Goal: Find specific page/section

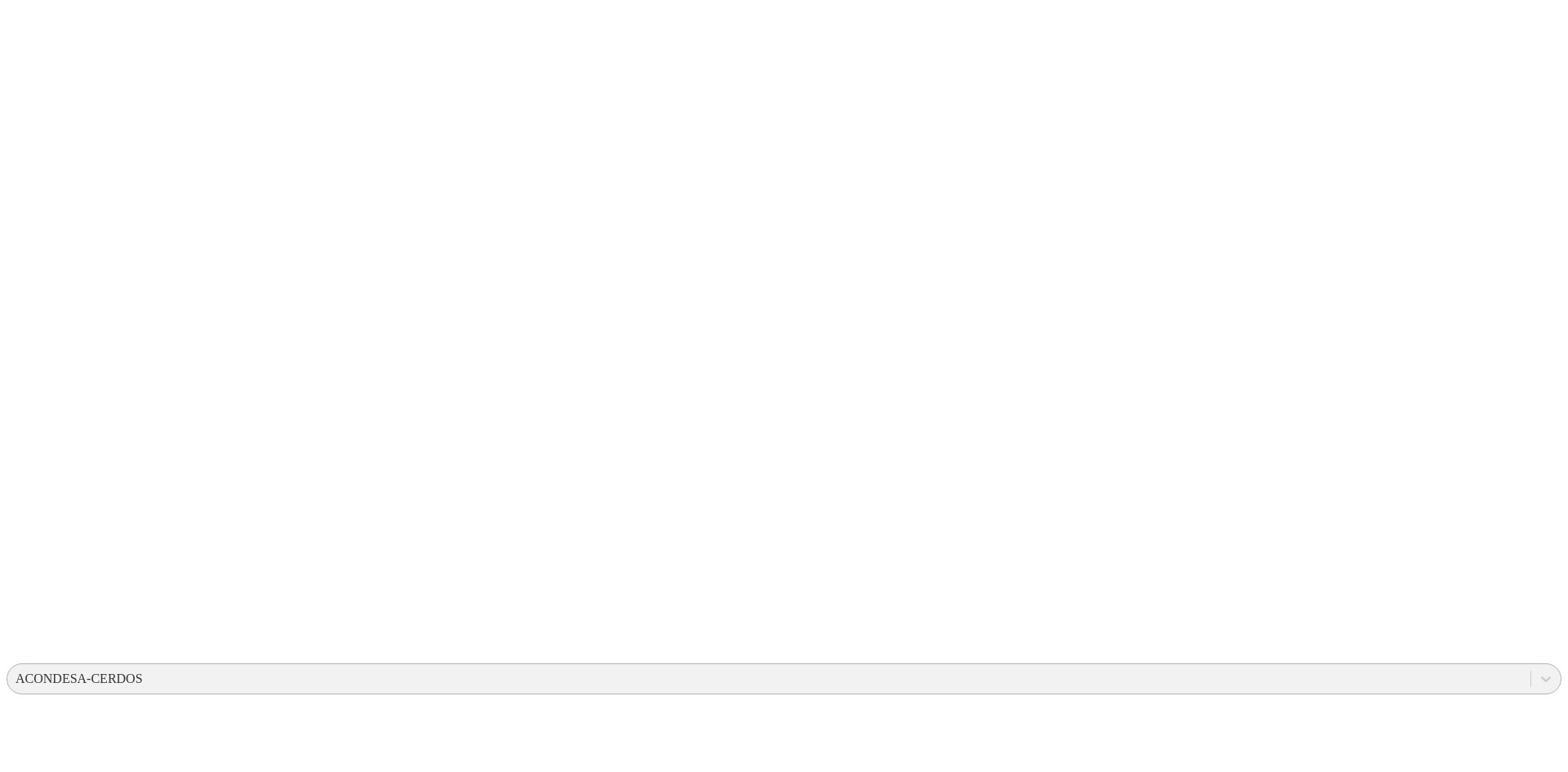
click at [143, 672] on div "ACONDESA-CERDOS" at bounding box center [80, 679] width 127 height 15
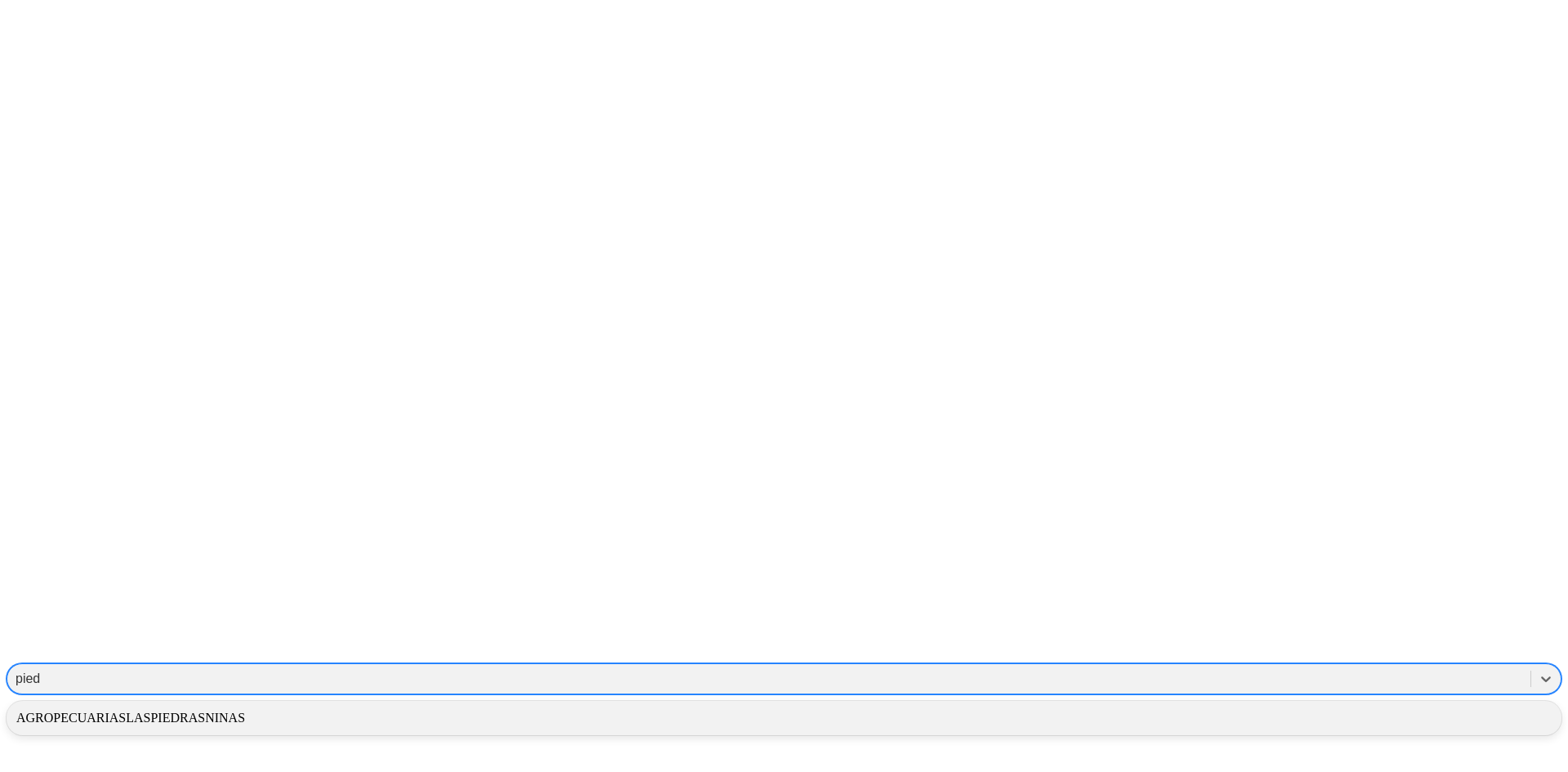
type input "piedr"
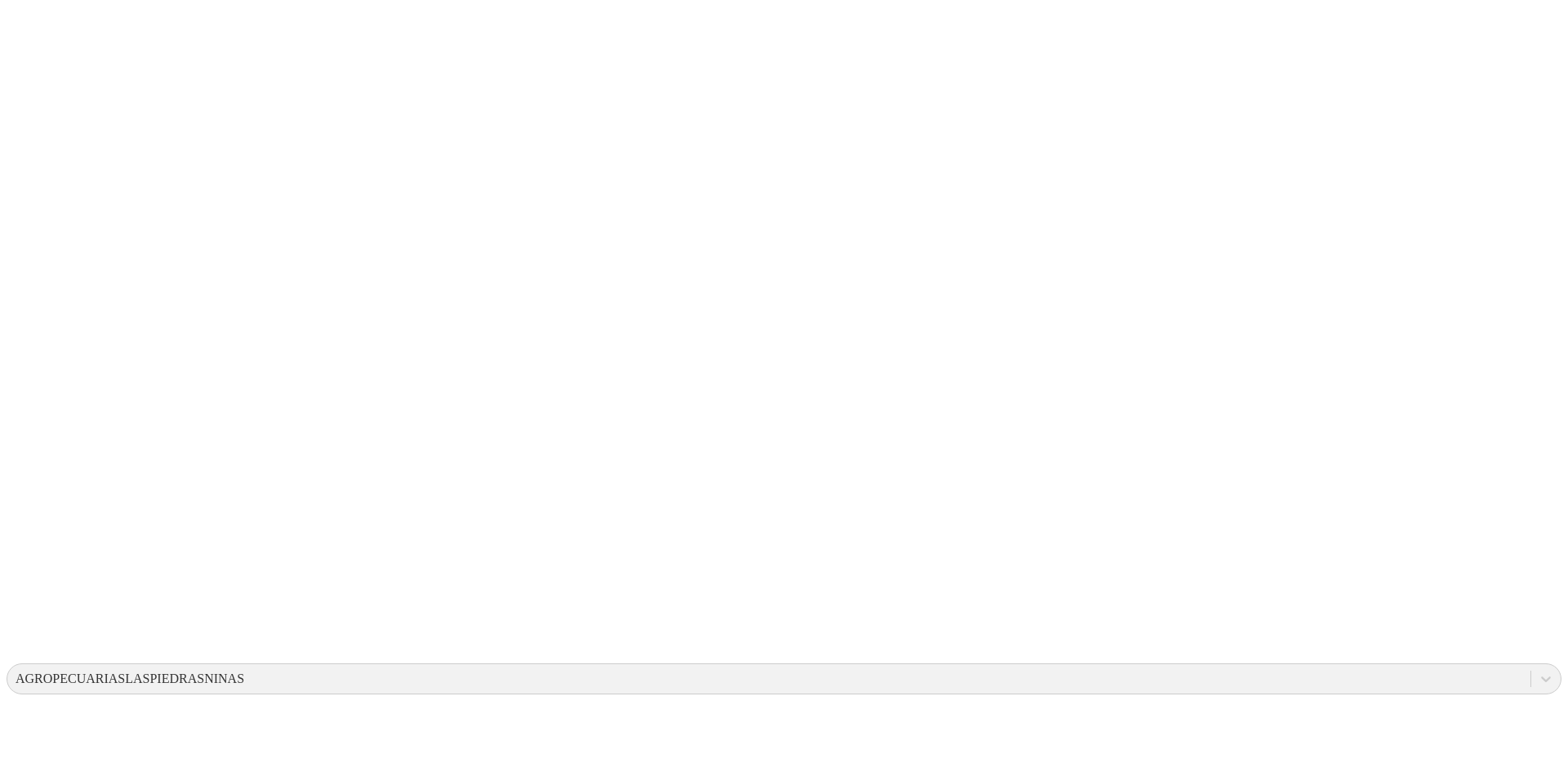
click at [37, 308] on icon at bounding box center [32, 334] width 51 height 51
